Goal: Transaction & Acquisition: Subscribe to service/newsletter

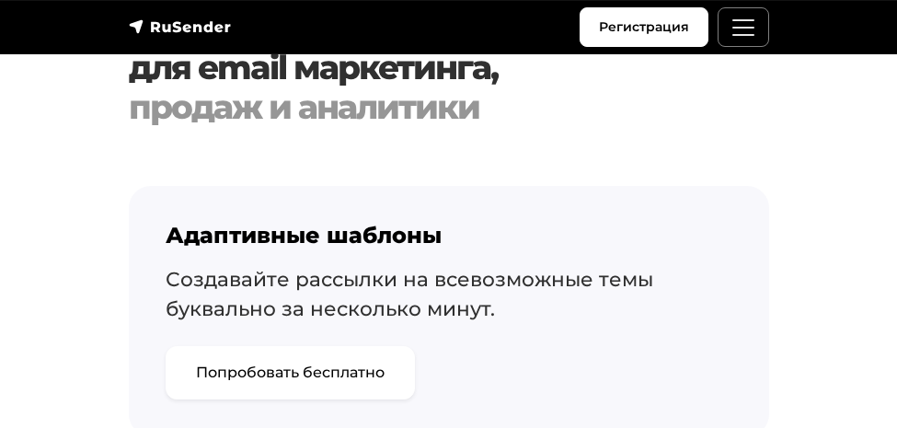
scroll to position [1590, 1]
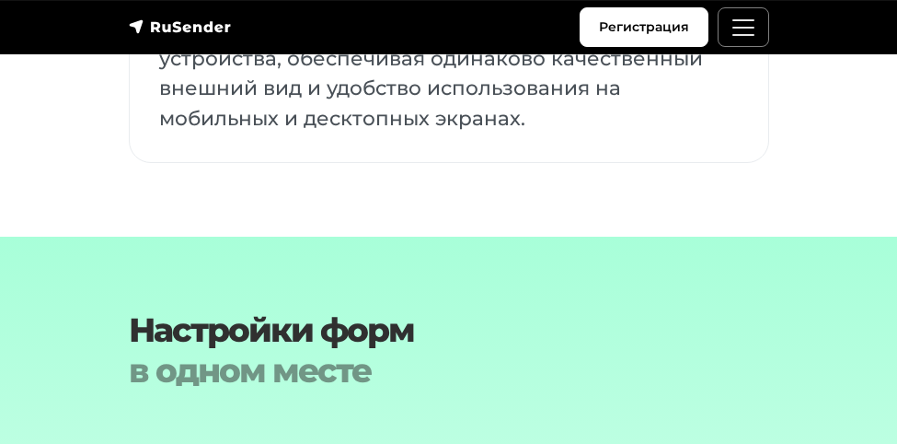
scroll to position [3710, 0]
